Goal: Transaction & Acquisition: Purchase product/service

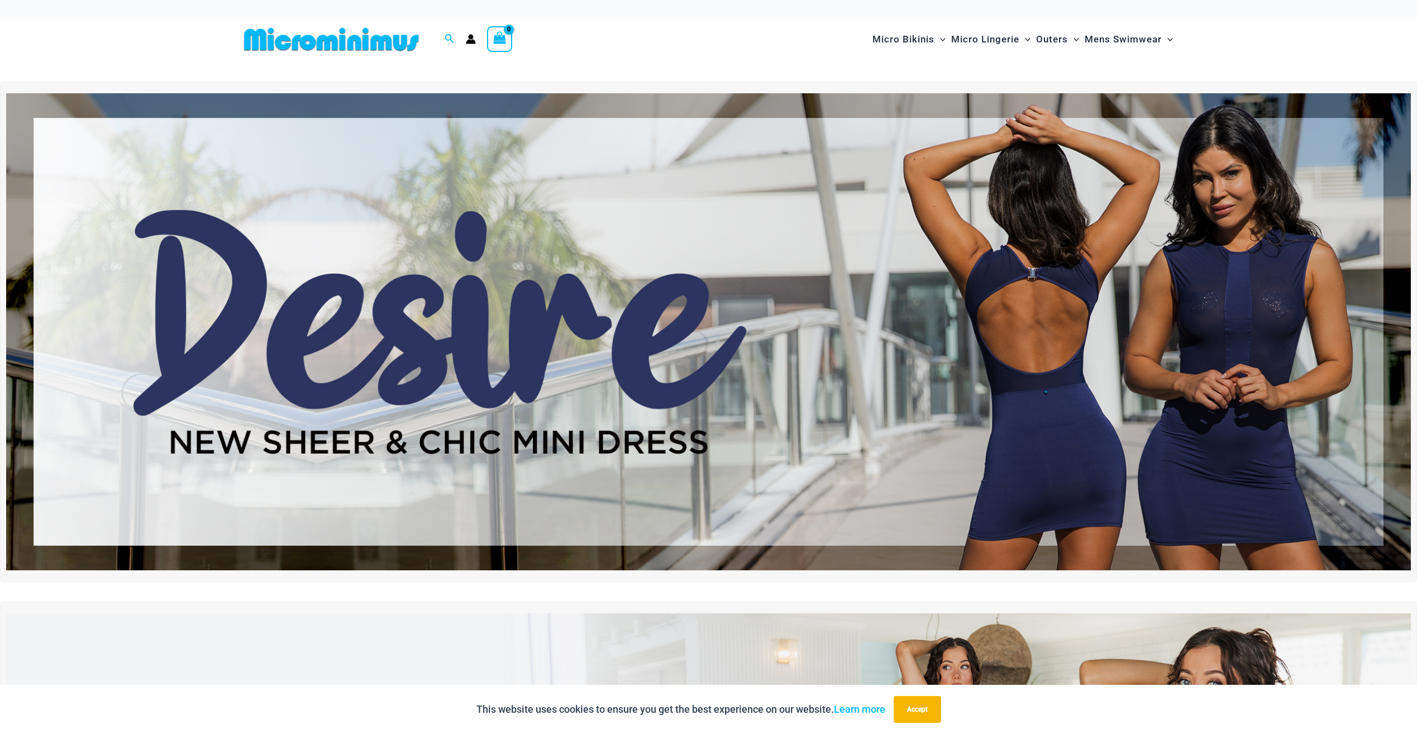
click at [517, 252] on img at bounding box center [708, 331] width 1404 height 477
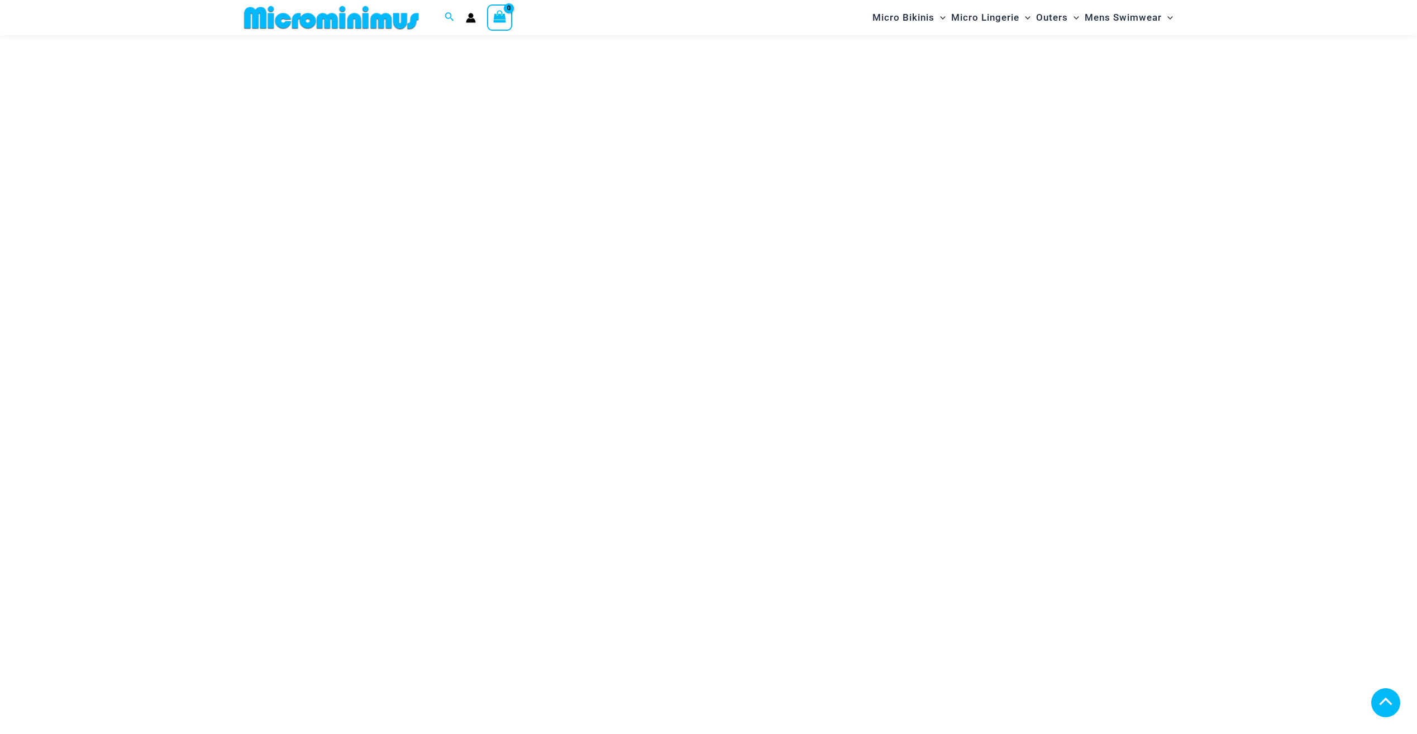
scroll to position [1013, 0]
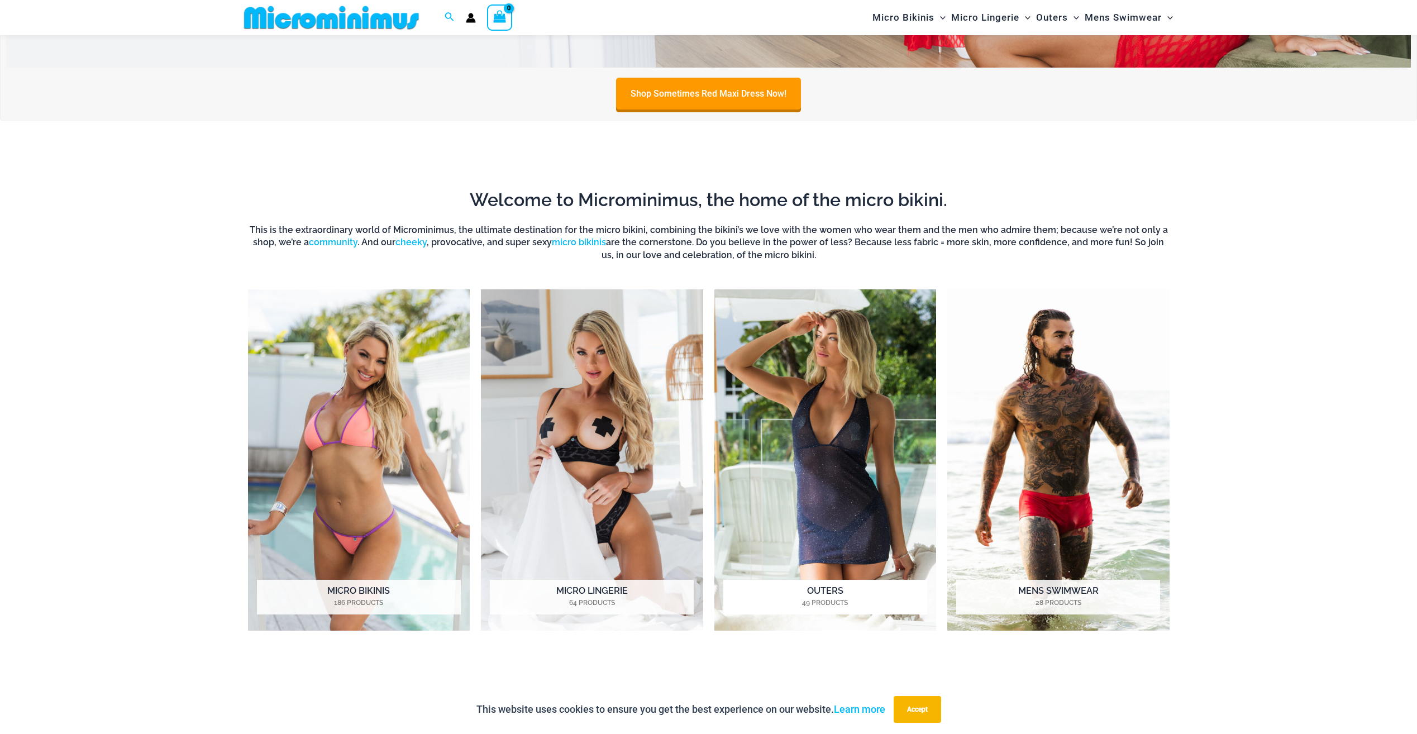
click at [795, 424] on img "Visit product category Outers" at bounding box center [825, 459] width 222 height 341
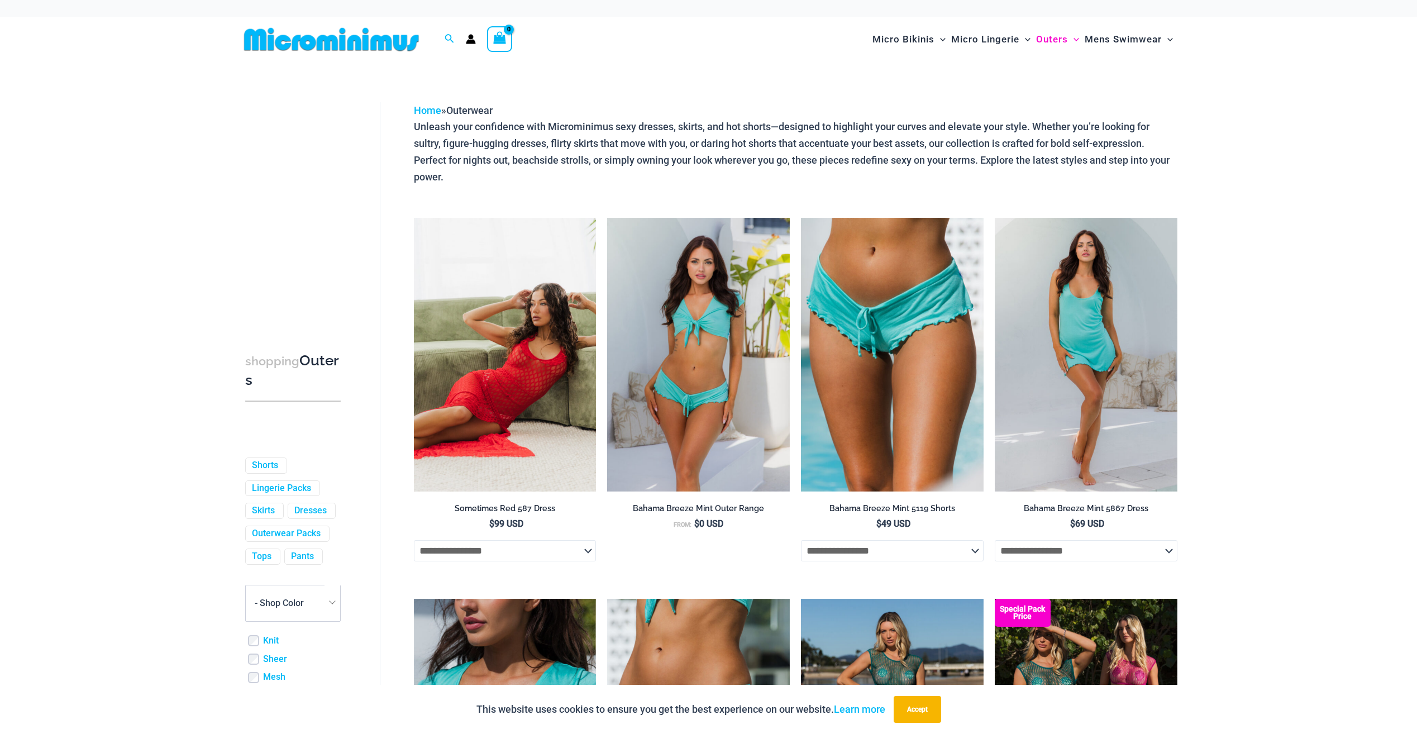
click at [520, 376] on img at bounding box center [505, 355] width 183 height 274
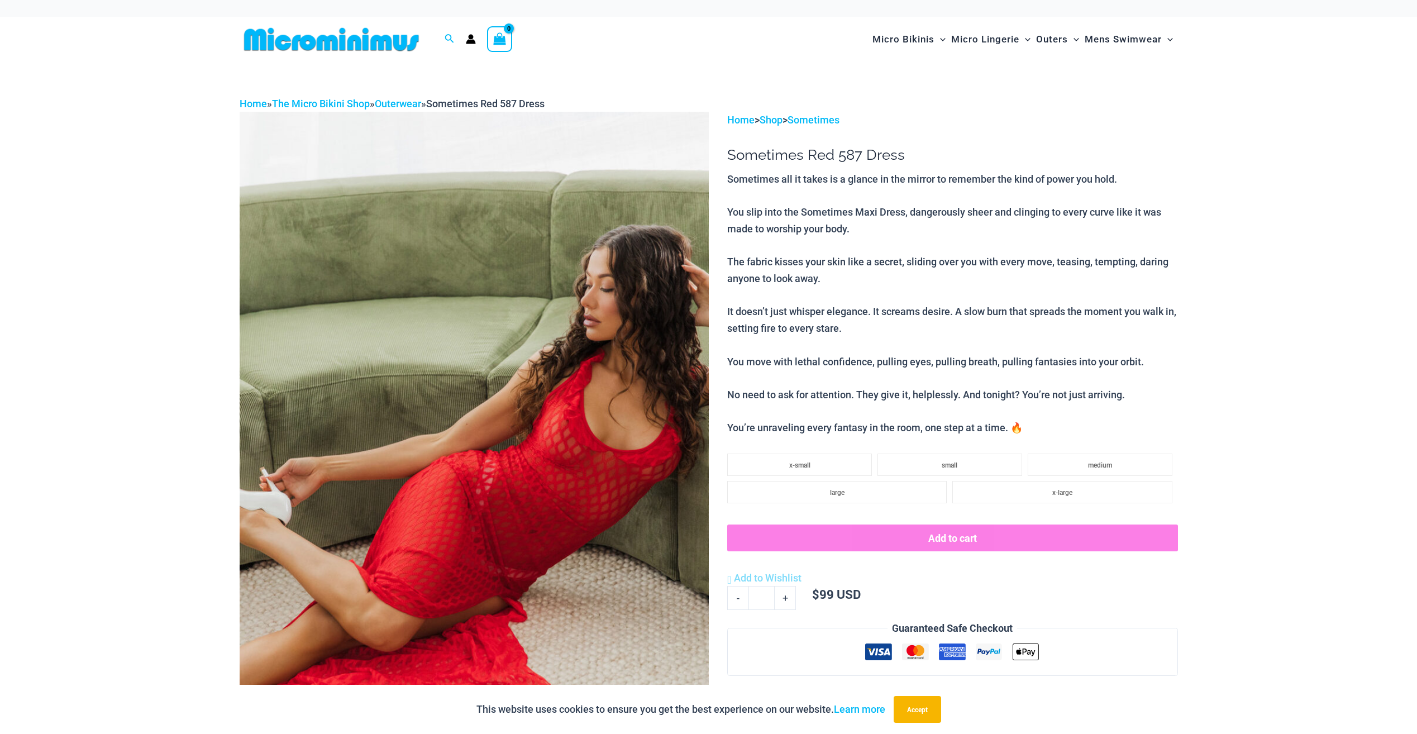
click at [365, 42] on img at bounding box center [332, 39] width 184 height 25
